Goal: Task Accomplishment & Management: Use online tool/utility

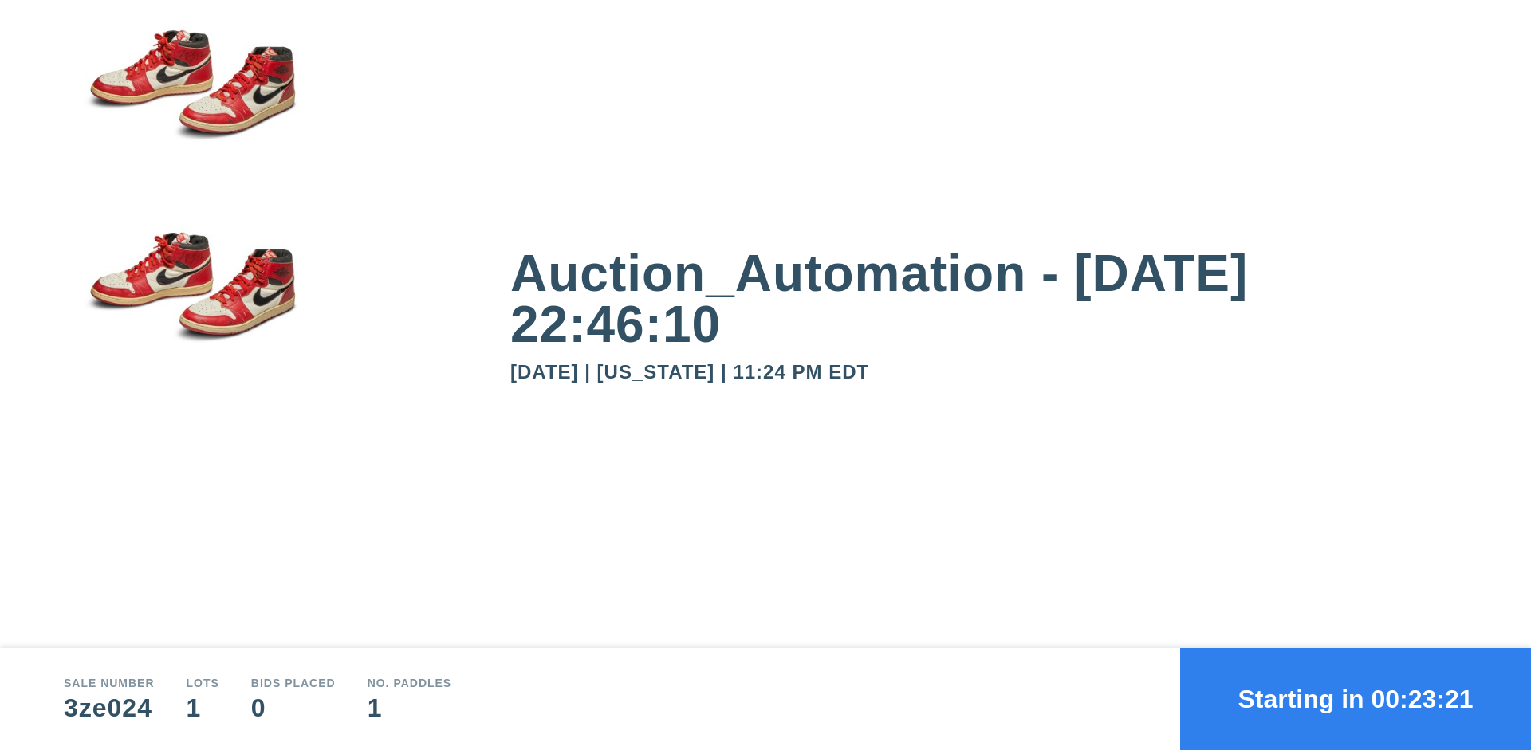
click at [1356, 699] on button "Starting in 00:23:21" at bounding box center [1355, 699] width 351 height 102
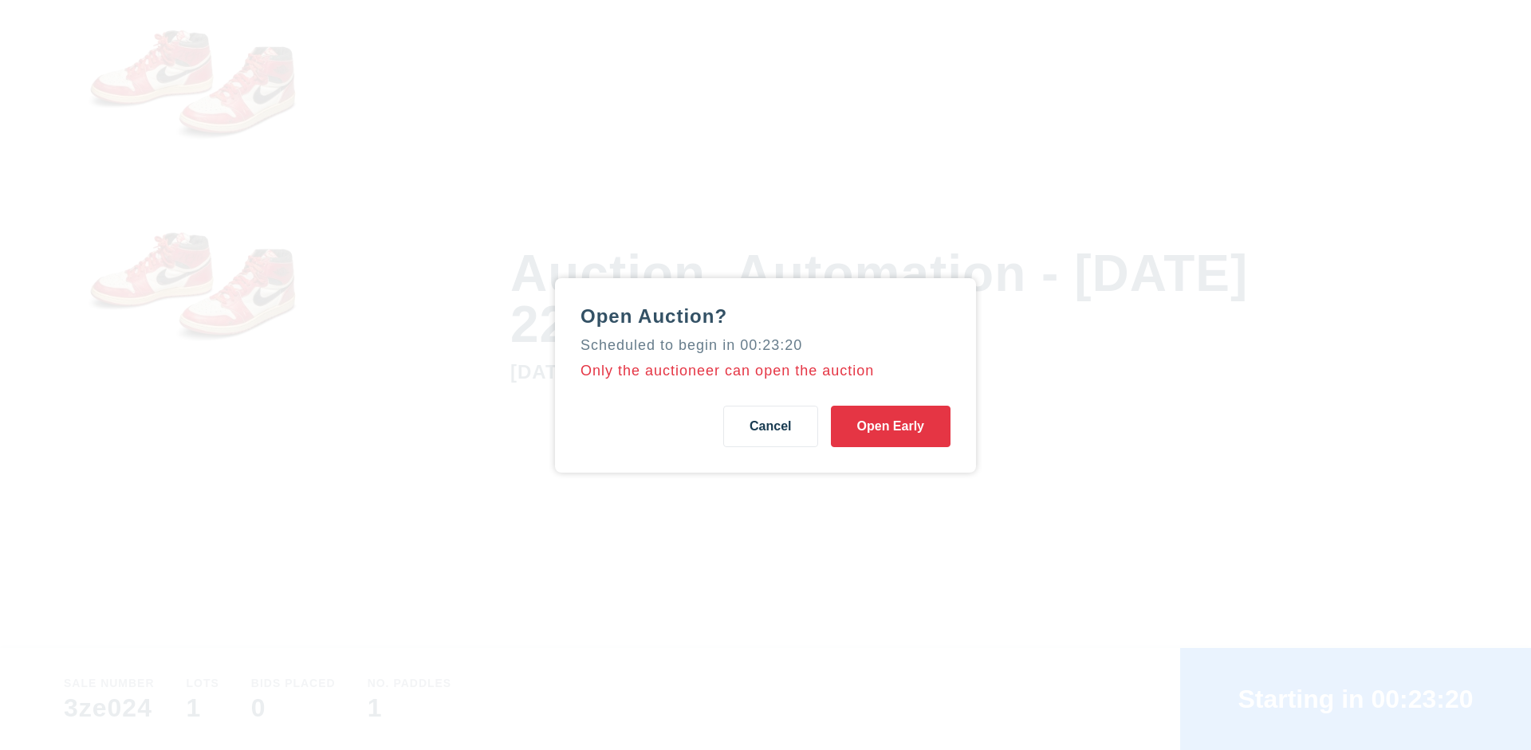
click at [891, 426] on button "Open Early" at bounding box center [891, 426] width 120 height 41
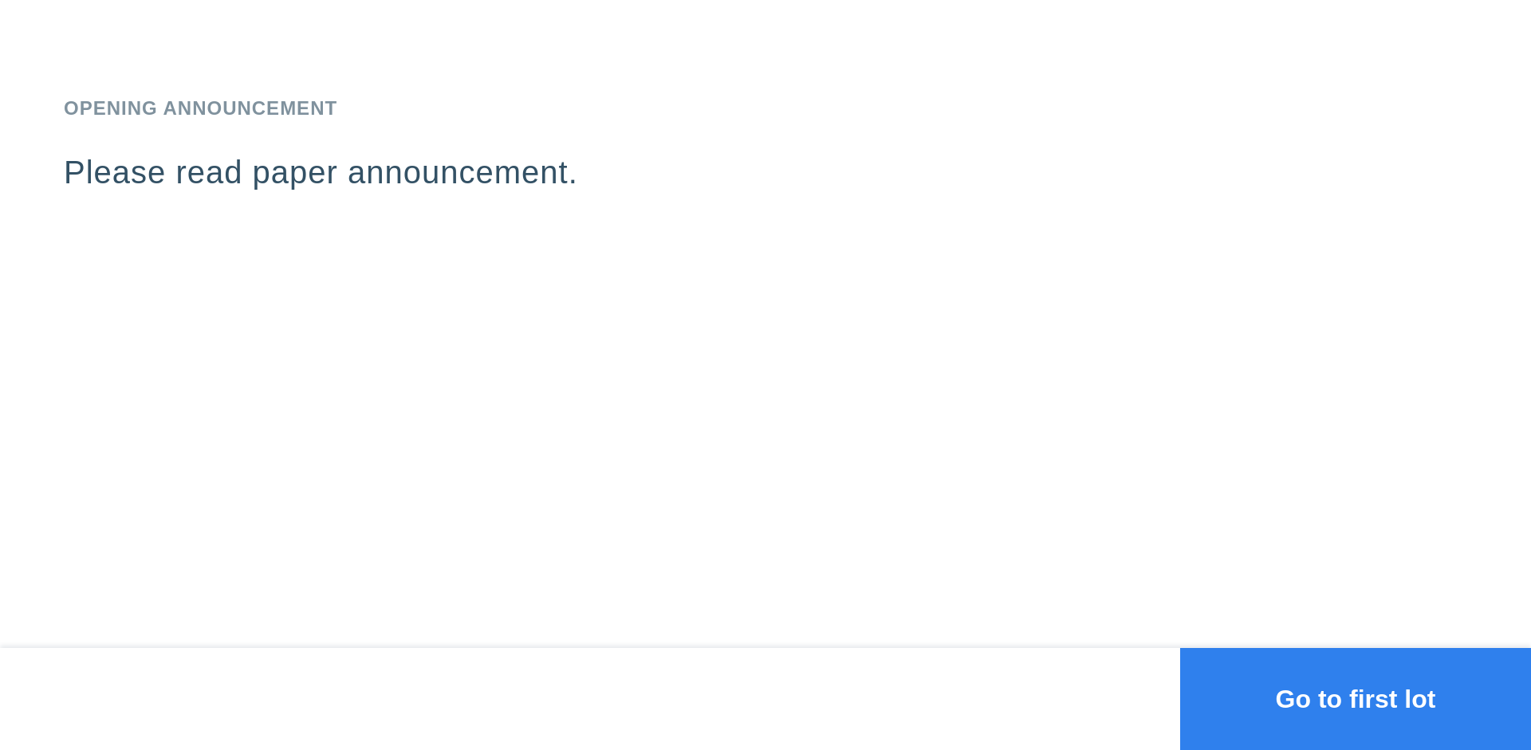
click at [1356, 699] on button "Go to first lot" at bounding box center [1355, 699] width 351 height 102
